Goal: Task Accomplishment & Management: Complete application form

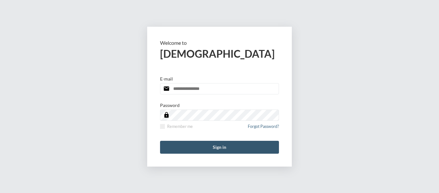
type input "**********"
click at [219, 149] on button "Sign in" at bounding box center [219, 147] width 119 height 13
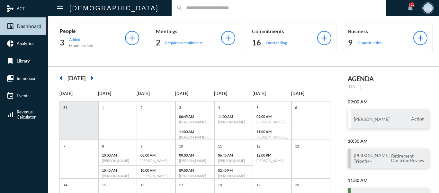
click at [183, 7] on input "text" at bounding box center [282, 7] width 198 height 5
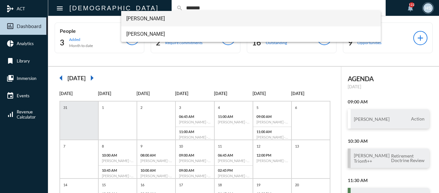
type input "*******"
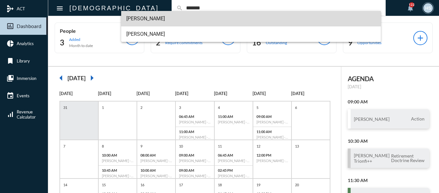
click at [159, 16] on span "[PERSON_NAME]" at bounding box center [251, 18] width 250 height 15
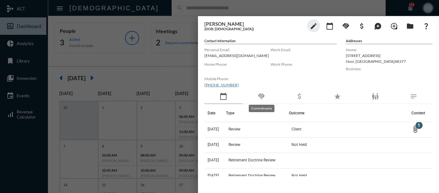
click at [261, 95] on mat-icon "handshake" at bounding box center [262, 96] width 8 height 8
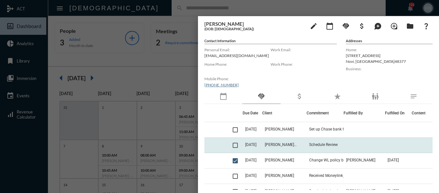
scroll to position [32, 0]
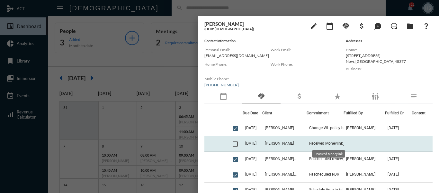
click at [335, 143] on span "Received Moneylink" at bounding box center [326, 143] width 34 height 5
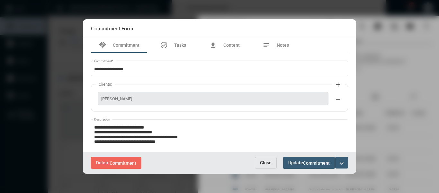
click at [263, 165] on button "Close" at bounding box center [266, 163] width 22 height 12
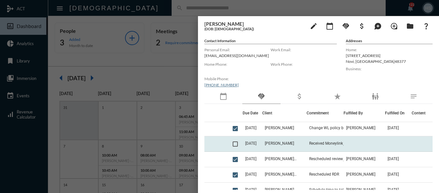
click at [234, 144] on span at bounding box center [235, 143] width 5 height 5
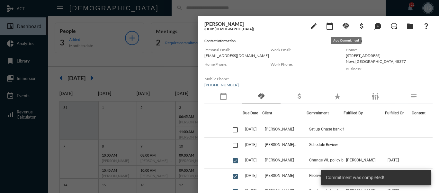
click at [347, 26] on mat-icon "handshake" at bounding box center [346, 26] width 8 height 8
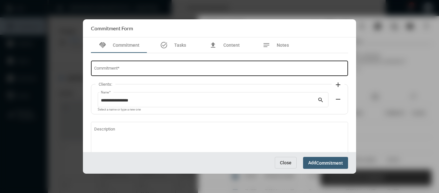
click at [135, 69] on input "Commitment *" at bounding box center [219, 69] width 251 height 5
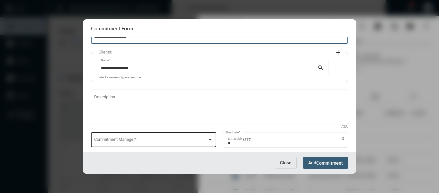
type input "**********"
click at [210, 139] on div at bounding box center [210, 140] width 3 height 2
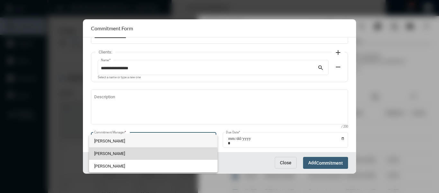
click at [104, 154] on span "[PERSON_NAME]" at bounding box center [153, 153] width 118 height 13
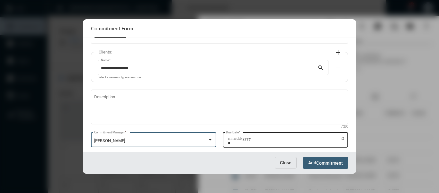
click at [341, 137] on input "Due Date *" at bounding box center [286, 140] width 117 height 9
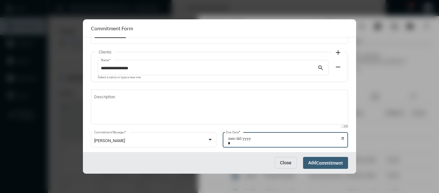
type input "**********"
click at [325, 162] on span "Commitment" at bounding box center [329, 162] width 27 height 5
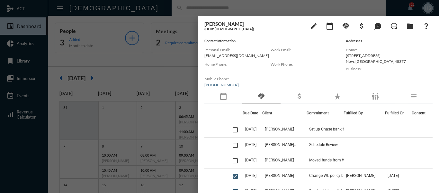
click at [162, 74] on div at bounding box center [219, 96] width 439 height 193
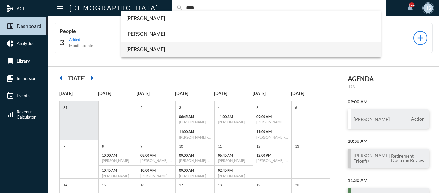
type input "****"
click at [150, 48] on span "[PERSON_NAME]" at bounding box center [251, 49] width 250 height 15
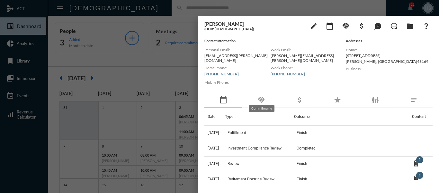
click at [259, 97] on mat-icon "handshake" at bounding box center [262, 100] width 8 height 8
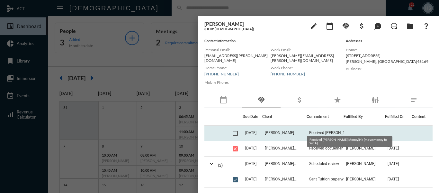
click at [330, 130] on span "Received [PERSON_NAME] Moneylink (move money to WCA)" at bounding box center [341, 132] width 64 height 5
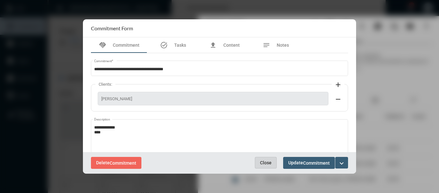
click at [265, 165] on button "Close" at bounding box center [266, 163] width 22 height 12
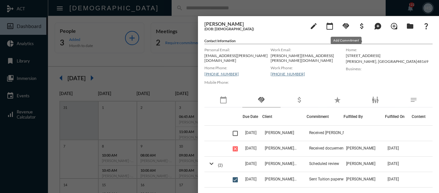
click at [345, 28] on mat-icon "handshake" at bounding box center [346, 26] width 8 height 8
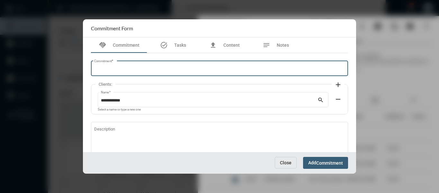
click at [139, 67] on input "Commitment *" at bounding box center [219, 69] width 251 height 5
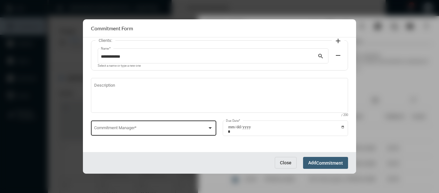
type input "**********"
click at [209, 125] on div at bounding box center [210, 127] width 6 height 5
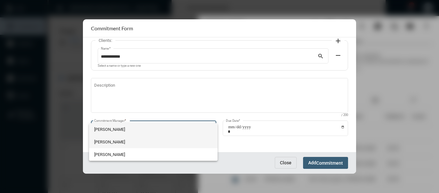
click at [95, 142] on span "[PERSON_NAME]" at bounding box center [153, 141] width 118 height 13
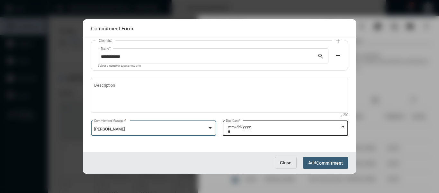
click at [343, 125] on input "Due Date *" at bounding box center [286, 128] width 117 height 9
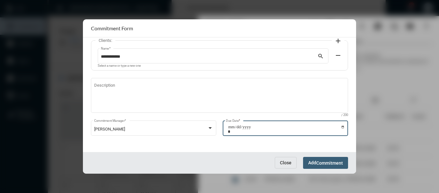
type input "**********"
click at [329, 165] on span "Commitment" at bounding box center [329, 162] width 27 height 5
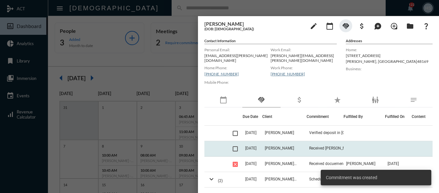
click at [234, 146] on span at bounding box center [235, 148] width 5 height 5
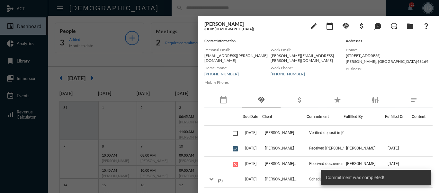
click at [173, 73] on div at bounding box center [219, 96] width 439 height 193
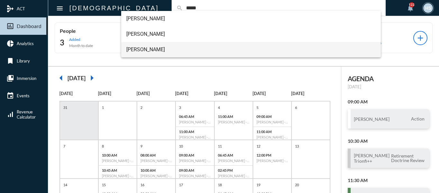
type input "*****"
click at [142, 47] on span "[PERSON_NAME]" at bounding box center [251, 49] width 250 height 15
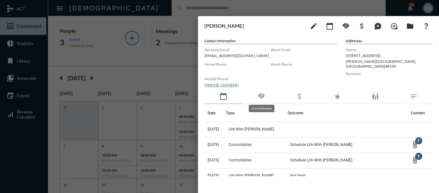
click at [261, 96] on mat-icon "handshake" at bounding box center [262, 96] width 8 height 8
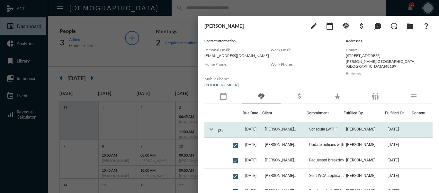
click at [213, 128] on mat-icon "expand_more" at bounding box center [212, 129] width 8 height 8
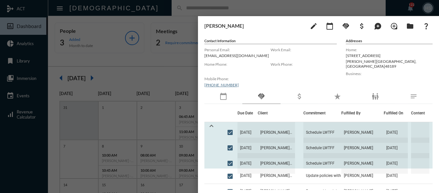
click at [213, 128] on mat-icon "expand_less" at bounding box center [212, 126] width 8 height 8
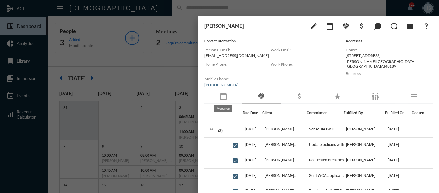
click at [226, 99] on mat-icon "calendar_today" at bounding box center [224, 96] width 8 height 8
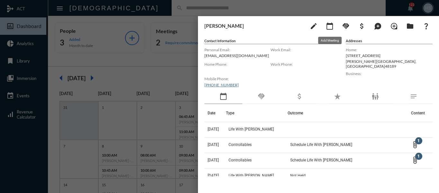
click at [327, 26] on mat-icon "calendar_today" at bounding box center [330, 26] width 8 height 8
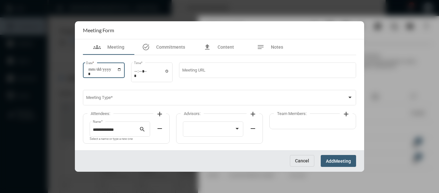
click at [122, 68] on input "Date *" at bounding box center [104, 71] width 33 height 9
type input "**********"
click at [170, 72] on input "Time *" at bounding box center [151, 73] width 35 height 9
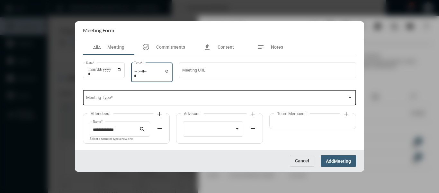
type input "*****"
click at [219, 94] on div "Meeting Type *" at bounding box center [219, 97] width 267 height 16
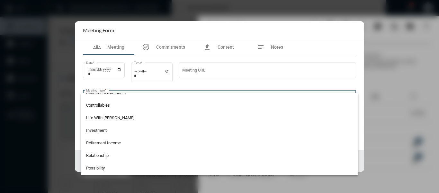
scroll to position [104, 0]
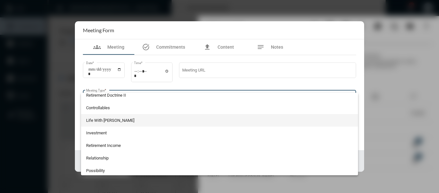
click at [106, 122] on span "Life With [PERSON_NAME]" at bounding box center [219, 120] width 267 height 13
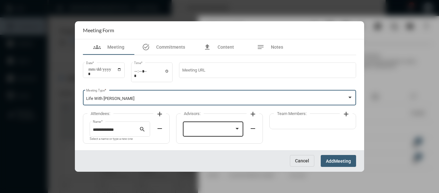
click at [224, 131] on div at bounding box center [210, 129] width 49 height 5
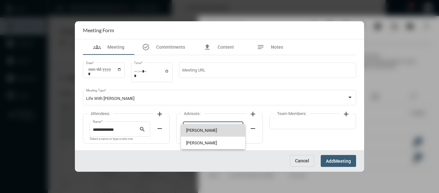
click at [209, 130] on span "[PERSON_NAME]" at bounding box center [213, 130] width 54 height 13
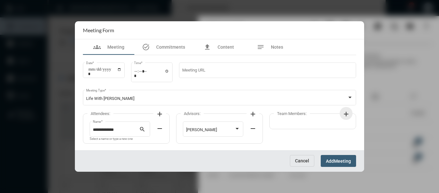
click at [345, 114] on mat-icon "add" at bounding box center [347, 114] width 8 height 8
click at [321, 130] on div at bounding box center [304, 129] width 49 height 5
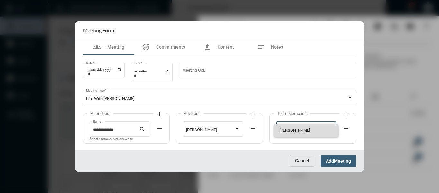
click at [299, 130] on span "[PERSON_NAME]" at bounding box center [307, 130] width 54 height 13
click at [162, 114] on mat-icon "add" at bounding box center [160, 114] width 8 height 8
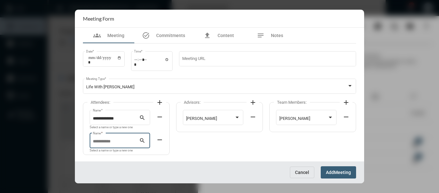
click at [121, 141] on input "Name *" at bounding box center [116, 141] width 47 height 5
click at [118, 158] on span "[PERSON_NAME]" at bounding box center [120, 155] width 50 height 15
type input "**********"
click at [345, 170] on span "Meeting" at bounding box center [342, 172] width 17 height 5
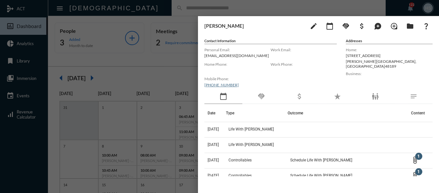
click at [176, 56] on div at bounding box center [219, 96] width 439 height 193
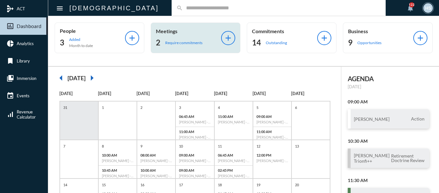
click at [170, 45] on p "Require commitments" at bounding box center [183, 42] width 37 height 5
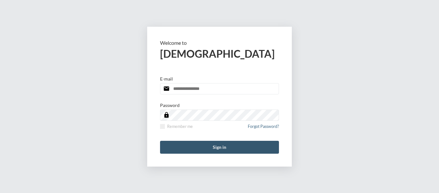
type input "**********"
click at [211, 147] on button "Sign in" at bounding box center [219, 147] width 119 height 13
